Goal: Information Seeking & Learning: Learn about a topic

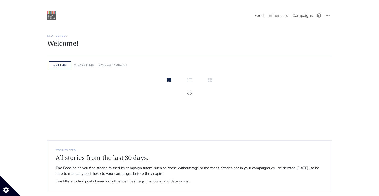
click at [304, 16] on link "Campaigns" at bounding box center [302, 16] width 25 height 10
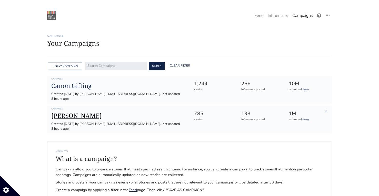
click at [72, 113] on h1 "[PERSON_NAME]" at bounding box center [118, 115] width 134 height 7
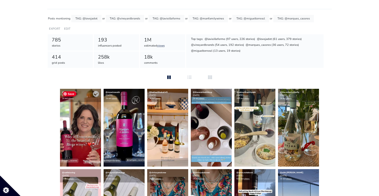
scroll to position [54, 0]
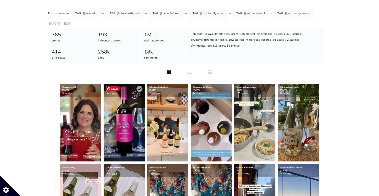
click at [113, 124] on img at bounding box center [124, 123] width 41 height 78
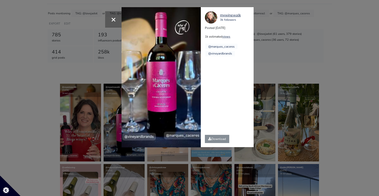
click at [45, 107] on div "× Your browser does not support HTML5 video. [GEOGRAPHIC_DATA] 3k followers Pos…" at bounding box center [189, 98] width 379 height 196
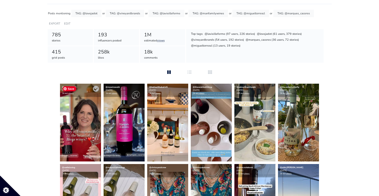
click at [69, 118] on img at bounding box center [80, 123] width 41 height 78
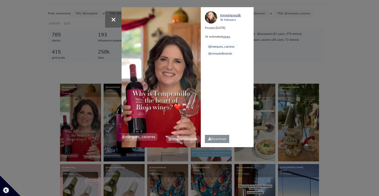
click at [39, 87] on div "× Your browser does not support HTML5 video. [GEOGRAPHIC_DATA] 3k followers Pos…" at bounding box center [189, 98] width 379 height 196
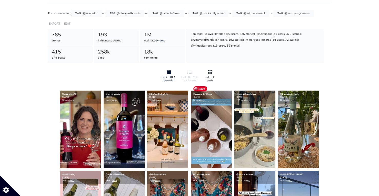
click at [212, 72] on div at bounding box center [210, 72] width 16 height 6
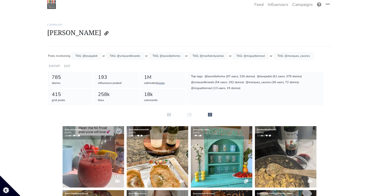
scroll to position [0, 0]
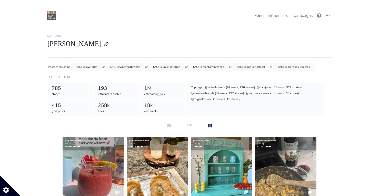
click at [261, 15] on link "Feed" at bounding box center [258, 16] width 13 height 10
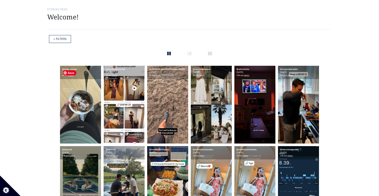
scroll to position [33, 0]
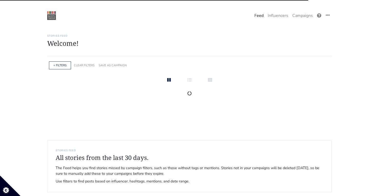
scroll to position [33, 0]
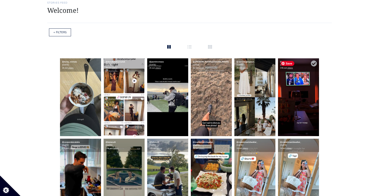
click at [310, 119] on img at bounding box center [298, 97] width 41 height 78
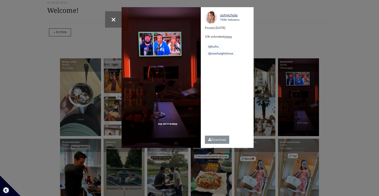
click at [303, 114] on div "× ashnichole 769k followers Posted 2025-08-14 10k estimated views @trufru" at bounding box center [189, 98] width 379 height 196
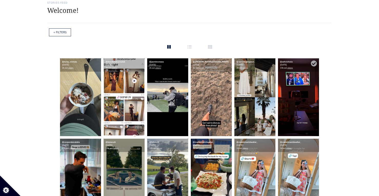
scroll to position [0, 0]
